Goal: Task Accomplishment & Management: Manage account settings

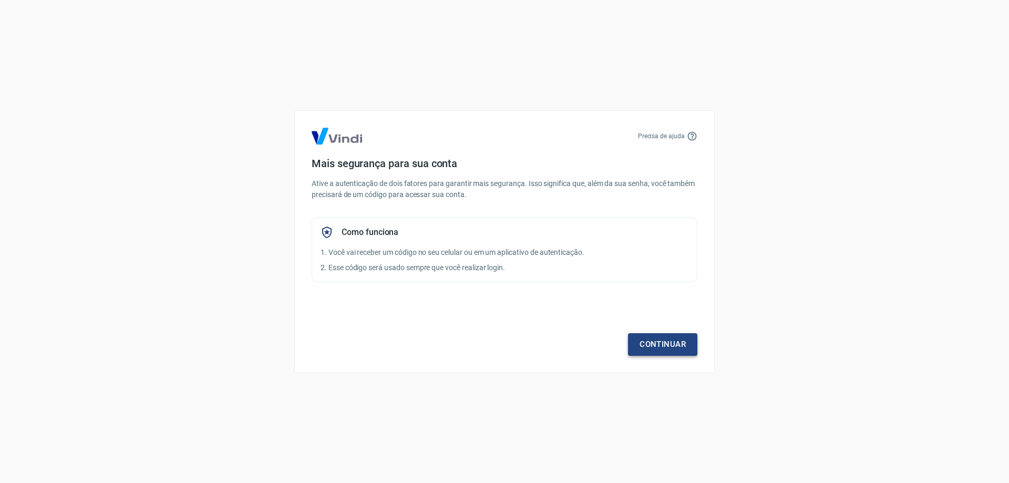
click at [679, 341] on link "Continuar" at bounding box center [662, 344] width 69 height 22
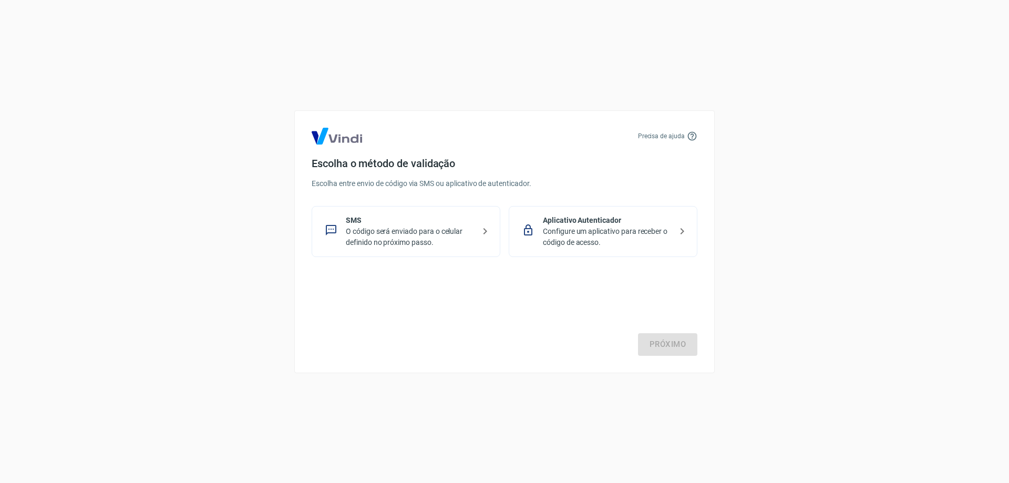
click at [577, 226] on p "Configure um aplicativo para receber o código de acesso." at bounding box center [607, 237] width 129 height 22
click at [657, 336] on link "Próximo" at bounding box center [667, 344] width 59 height 22
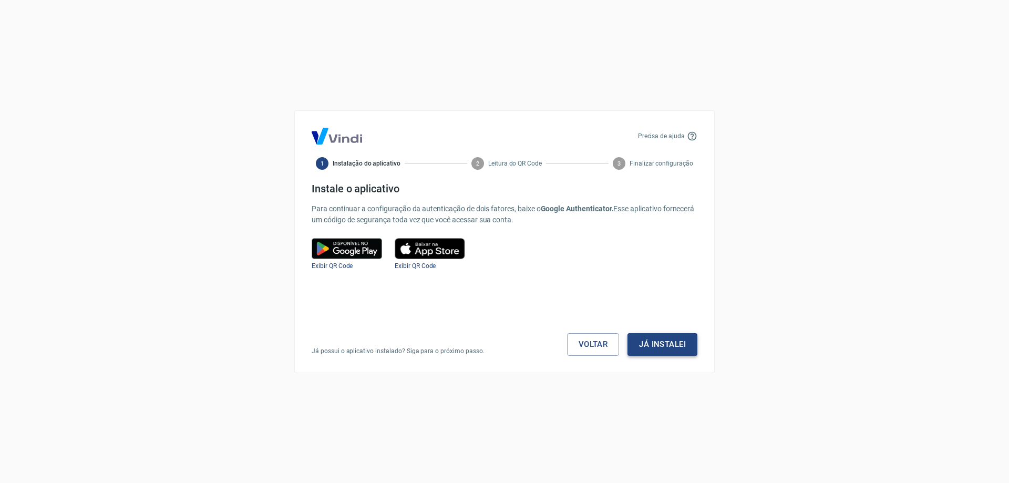
click at [649, 337] on button "Já instalei" at bounding box center [663, 344] width 70 height 22
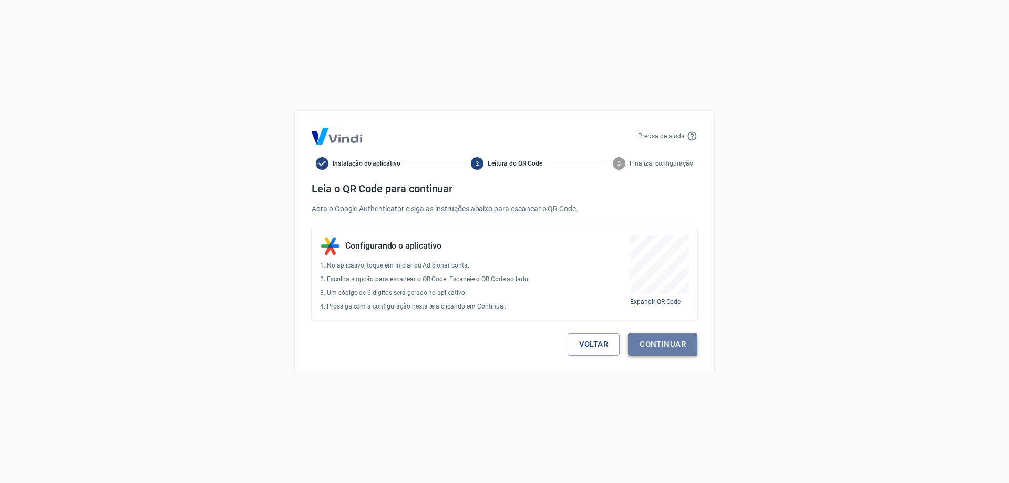
click at [664, 341] on button "Continuar" at bounding box center [662, 344] width 69 height 22
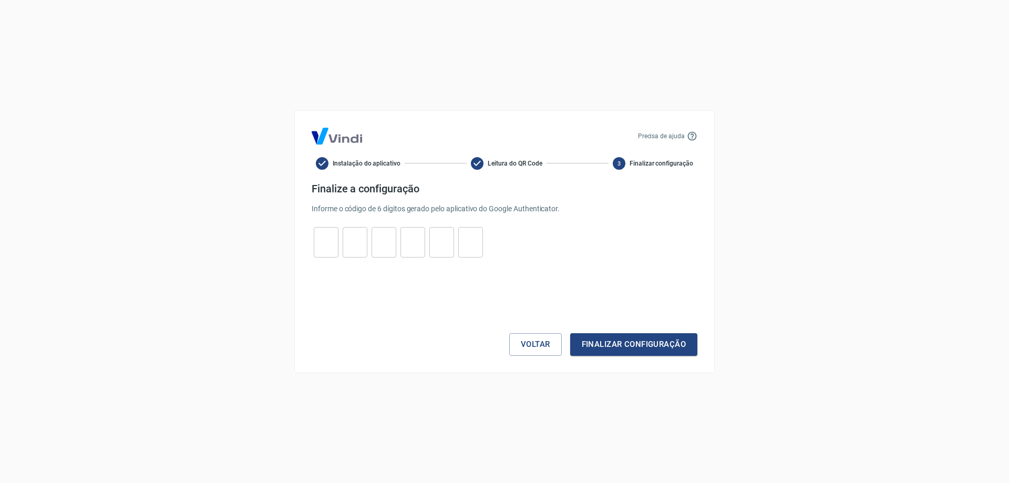
click at [331, 240] on input "tel" at bounding box center [326, 242] width 25 height 23
type input "5"
type input "4"
type input "9"
type input "5"
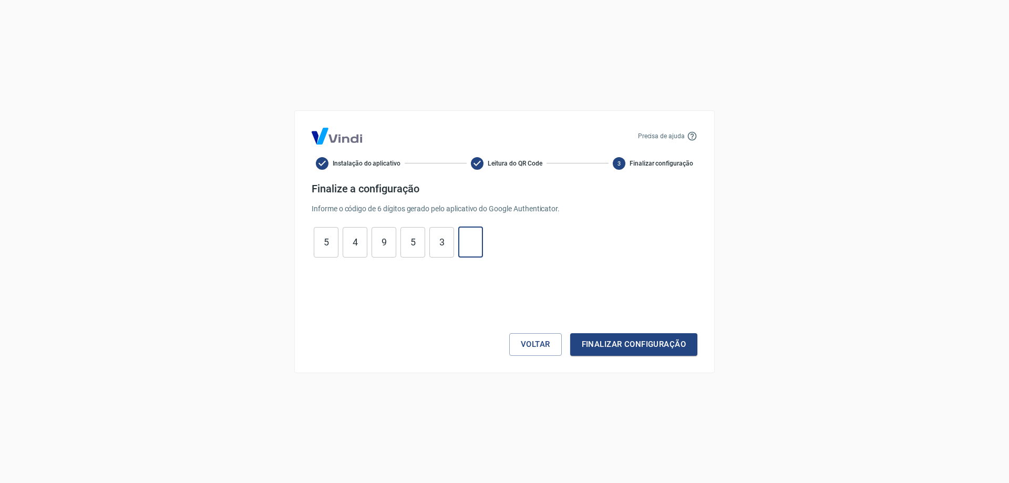
type input "3"
type input "5"
type input "9"
type input "4"
type input "5"
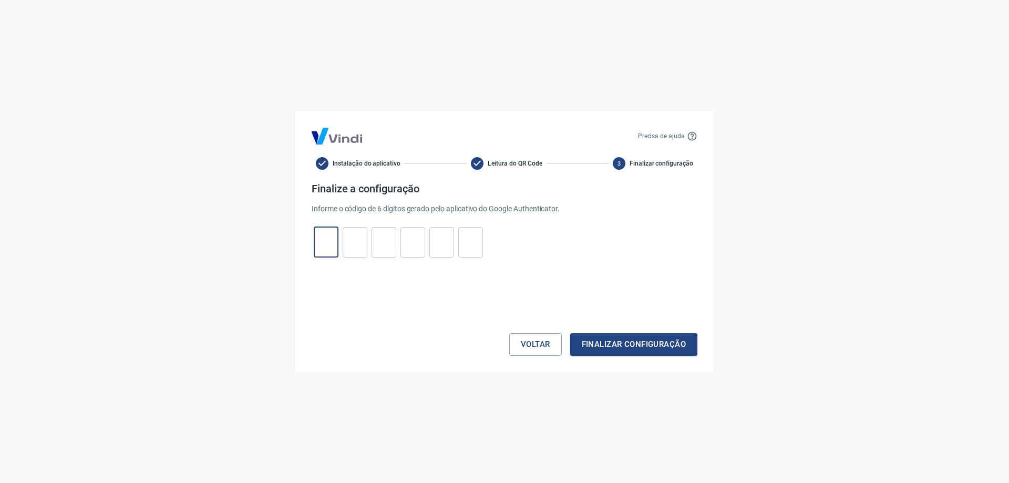
type input "9"
type input "5"
type input "4"
type input "9"
type input "5"
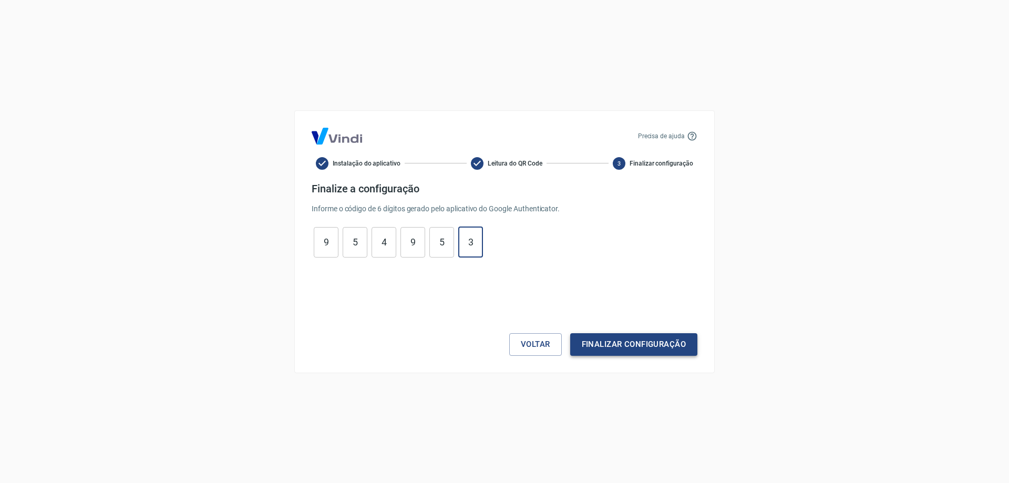
type input "3"
click at [623, 352] on button "Finalizar configuração" at bounding box center [633, 344] width 127 height 22
drag, startPoint x: 473, startPoint y: 247, endPoint x: 430, endPoint y: 245, distance: 42.6
click at [430, 245] on div "9 ​ 5 ​ 4 ​ 9 ​ 5 ​ 3 ​" at bounding box center [398, 242] width 173 height 30
click at [531, 345] on button "Voltar" at bounding box center [535, 344] width 53 height 22
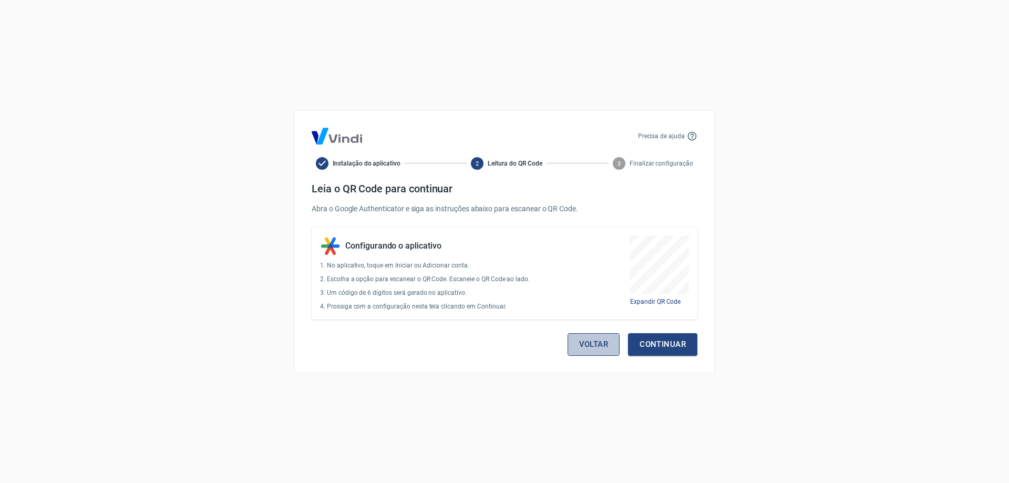
click at [585, 342] on button "Voltar" at bounding box center [594, 344] width 53 height 22
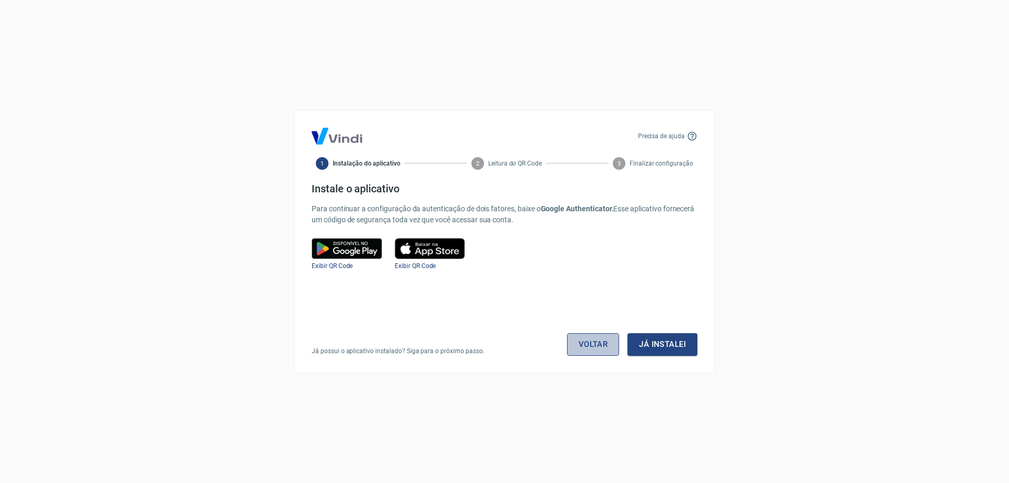
click at [581, 342] on link "Voltar" at bounding box center [593, 344] width 53 height 22
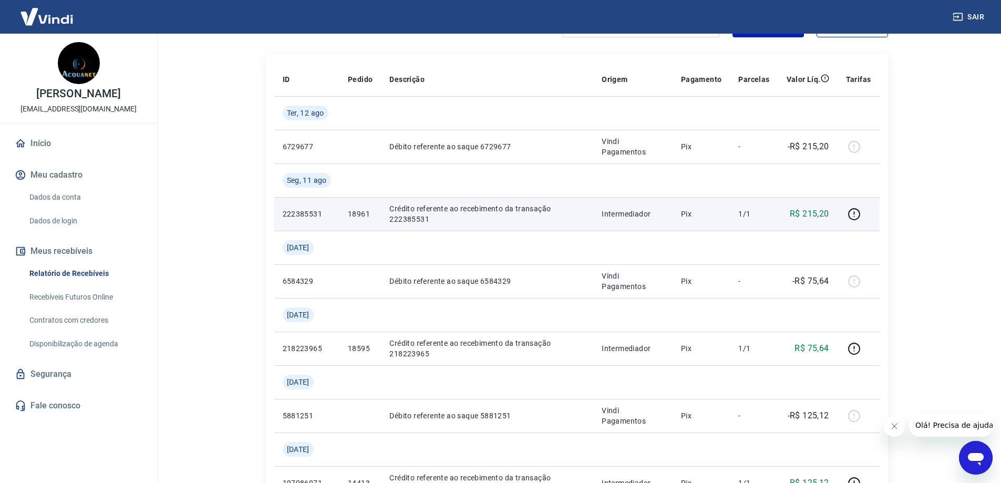
scroll to position [158, 0]
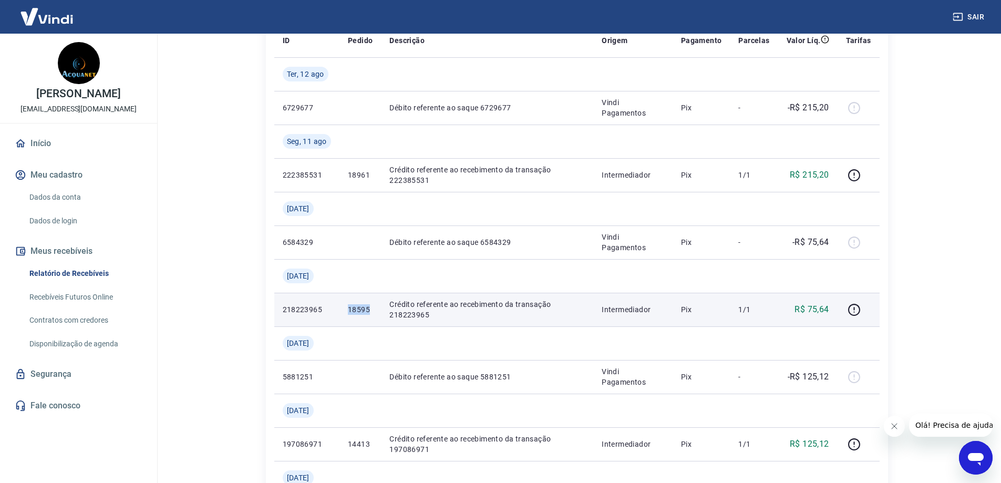
drag, startPoint x: 369, startPoint y: 311, endPoint x: 346, endPoint y: 310, distance: 23.2
click at [346, 310] on td "18595" at bounding box center [361, 310] width 42 height 34
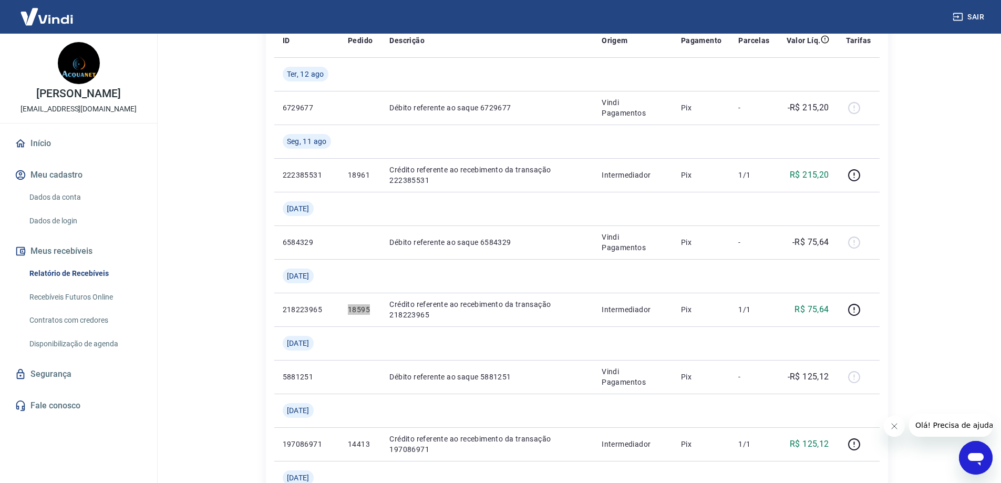
click at [980, 456] on icon "Abrir janela de mensagens" at bounding box center [976, 459] width 16 height 13
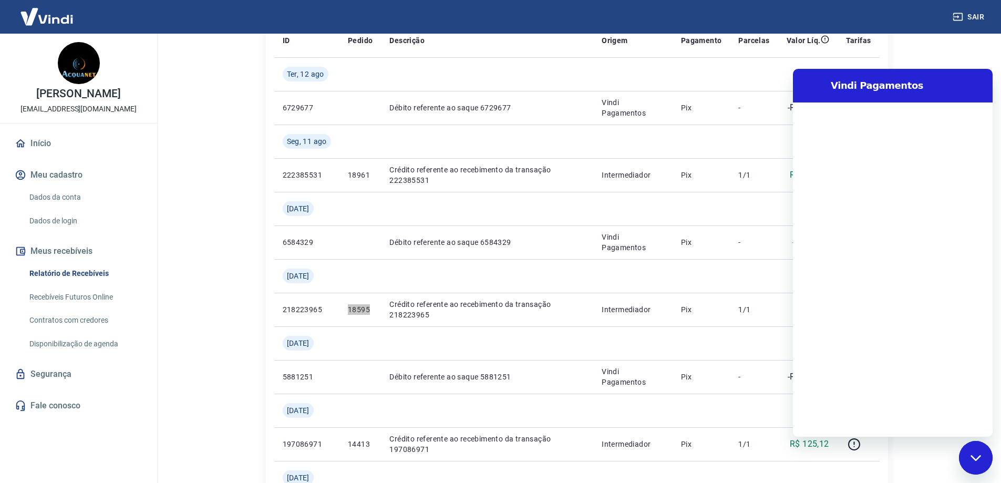
scroll to position [0, 0]
click at [937, 47] on main "Início / Meus Recebíveis / Relatório de Recebíveis Relatório de Recebíveis Saib…" at bounding box center [576, 100] width 849 height 449
click at [955, 45] on main "Início / Meus Recebíveis / Relatório de Recebíveis Relatório de Recebíveis Saib…" at bounding box center [576, 100] width 849 height 449
